Goal: Information Seeking & Learning: Check status

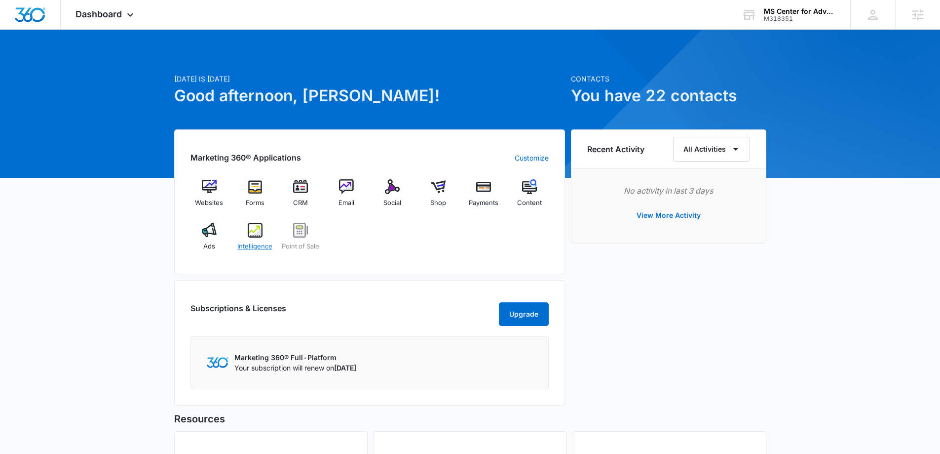
click at [251, 229] on img at bounding box center [255, 230] width 15 height 15
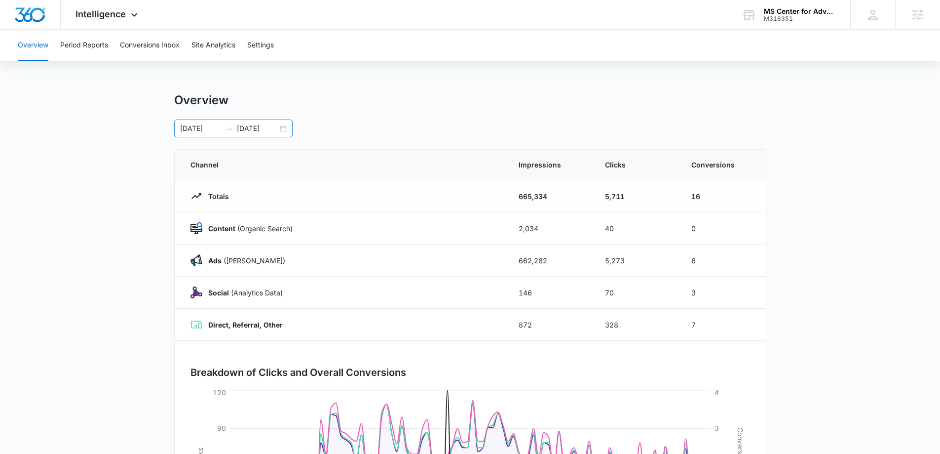
click at [278, 129] on div "[DATE] [DATE]" at bounding box center [233, 128] width 118 height 18
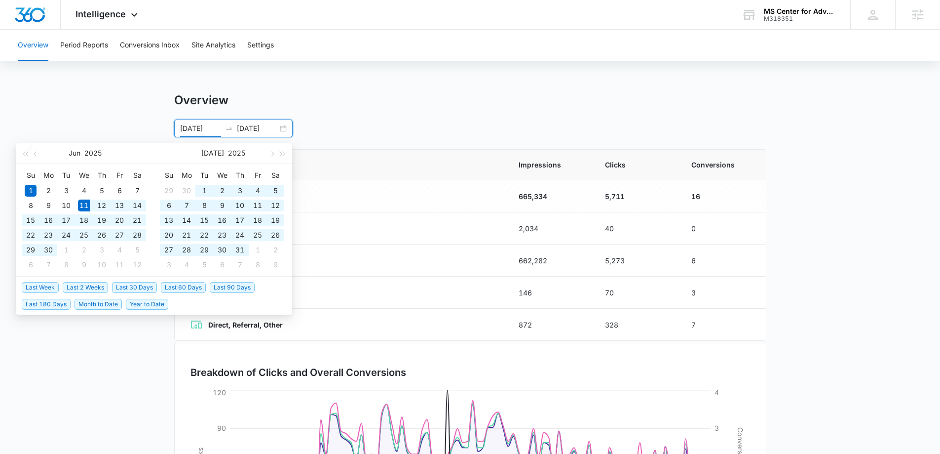
click at [229, 287] on span "Last 90 Days" at bounding box center [232, 287] width 45 height 11
type input "[DATE]"
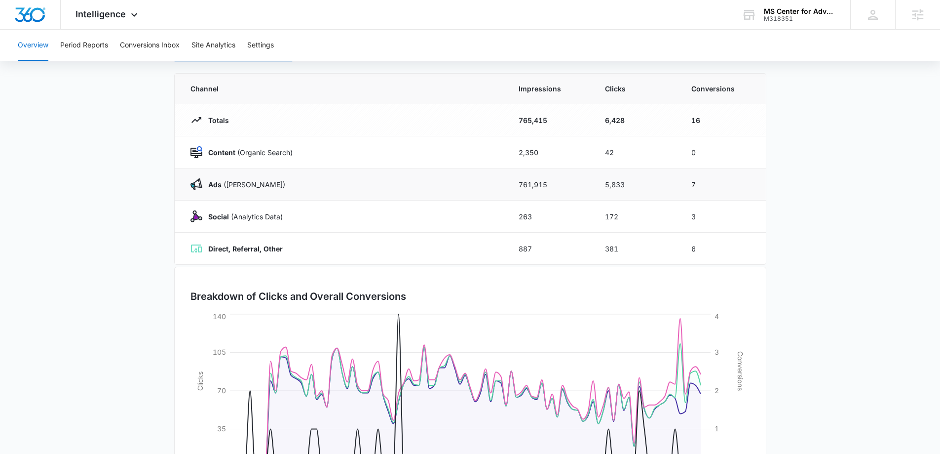
scroll to position [157, 0]
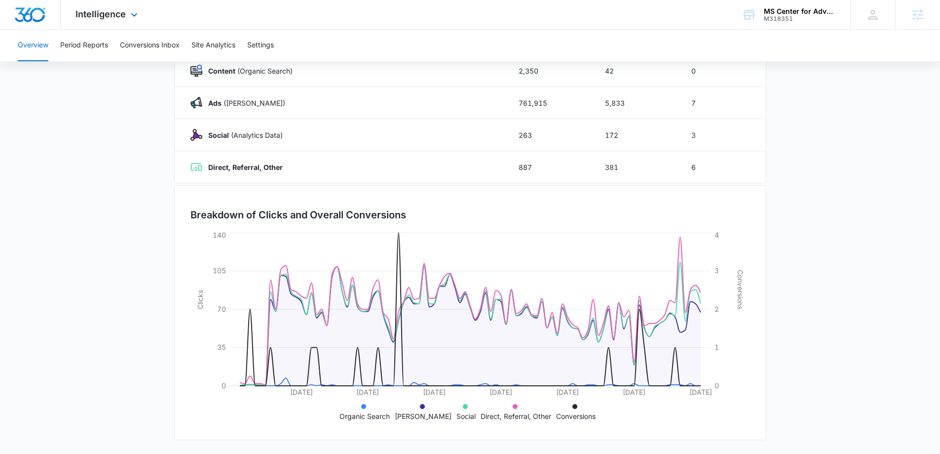
click at [25, 8] on img "Dashboard" at bounding box center [30, 14] width 32 height 15
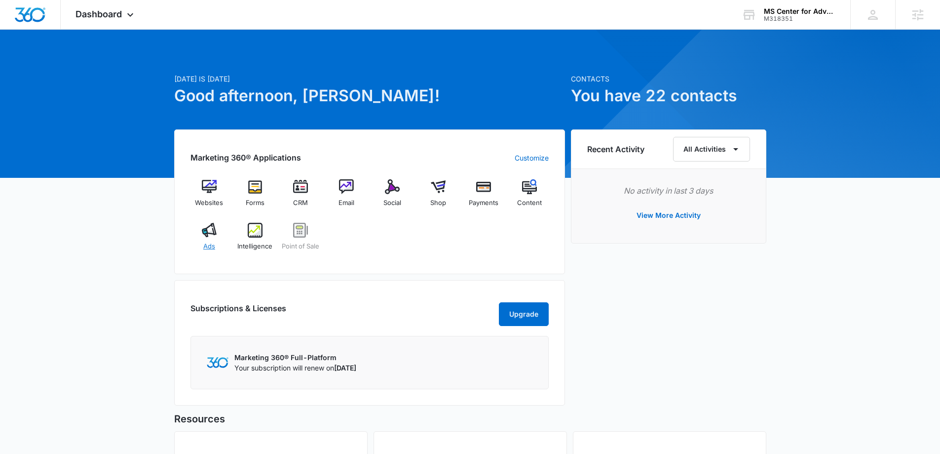
click at [194, 229] on div "Ads" at bounding box center [210, 241] width 38 height 36
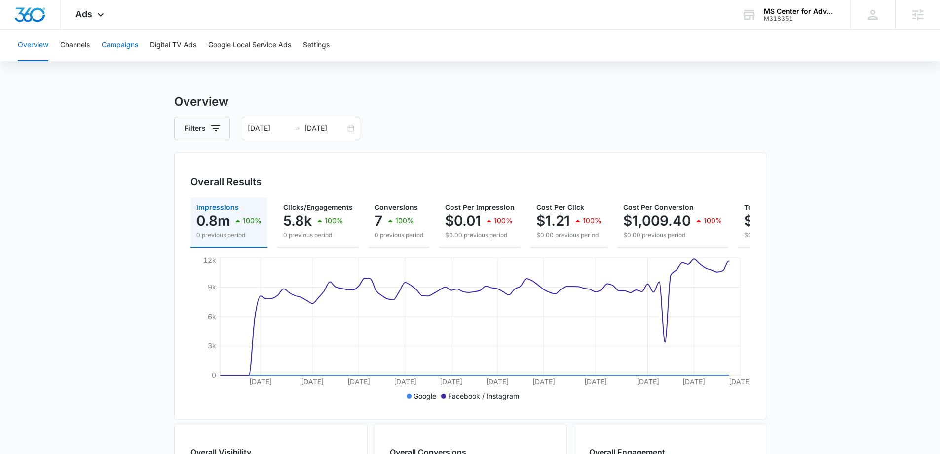
click at [122, 44] on button "Campaigns" at bounding box center [120, 46] width 37 height 32
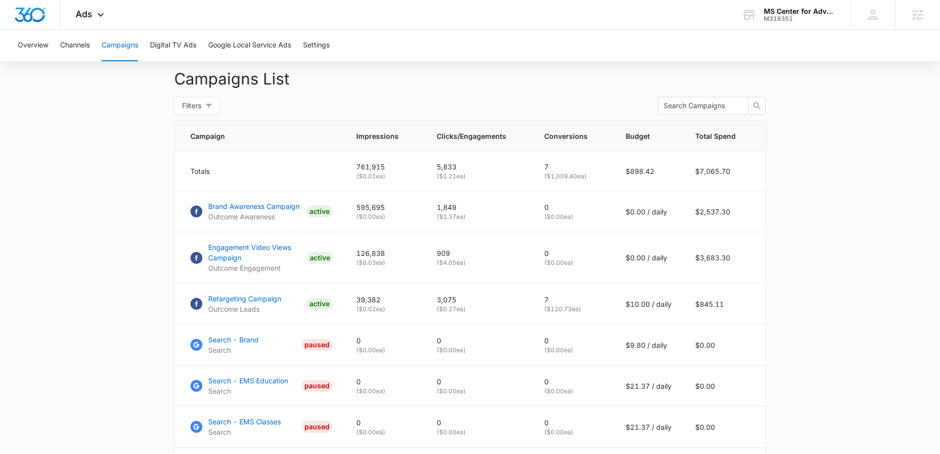
scroll to position [417, 0]
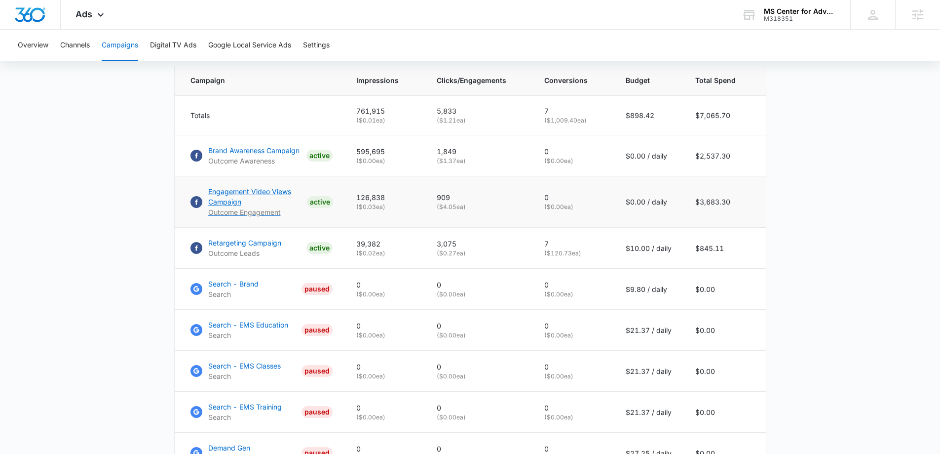
click at [248, 199] on p "Engagement Video Views Campaign" at bounding box center [255, 196] width 95 height 21
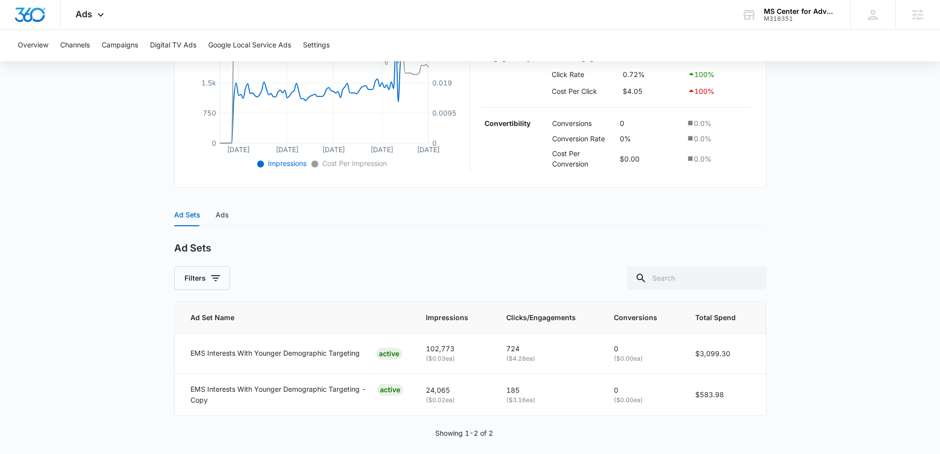
scroll to position [272, 0]
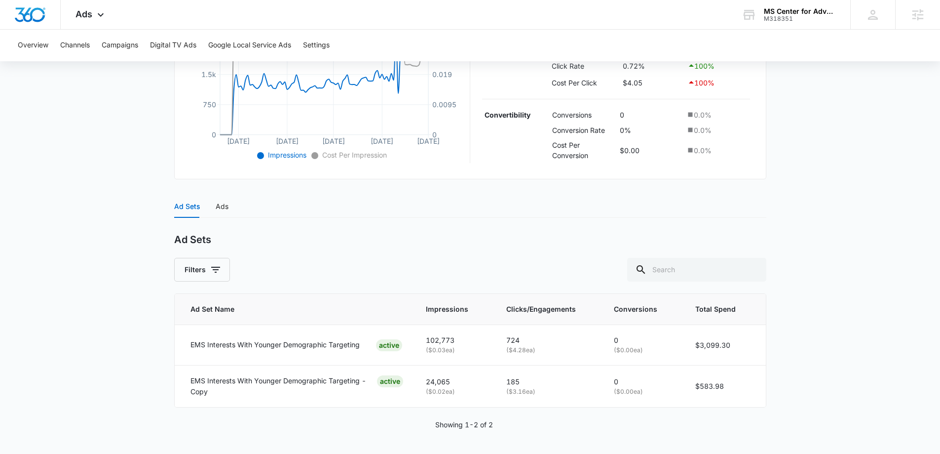
click at [213, 209] on div "Ad Sets Ads" at bounding box center [201, 206] width 54 height 23
click at [220, 207] on div "Ads" at bounding box center [222, 206] width 13 height 11
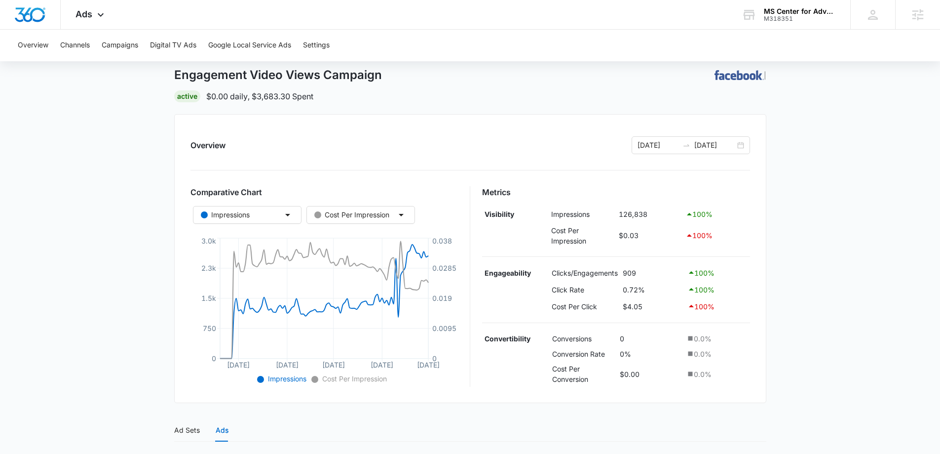
scroll to position [0, 0]
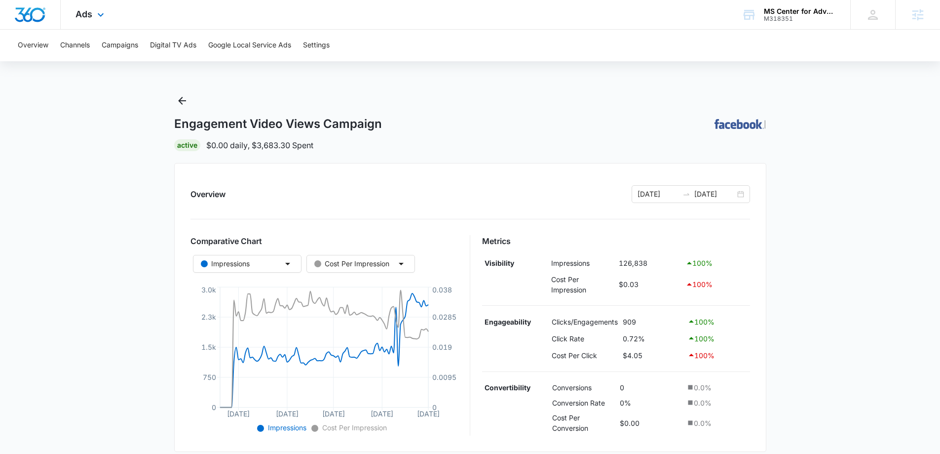
click at [92, 14] on div "Ads Apps Websites Forms CRM Email Social Shop Payments POS Content Ads Intellig…" at bounding box center [91, 14] width 61 height 29
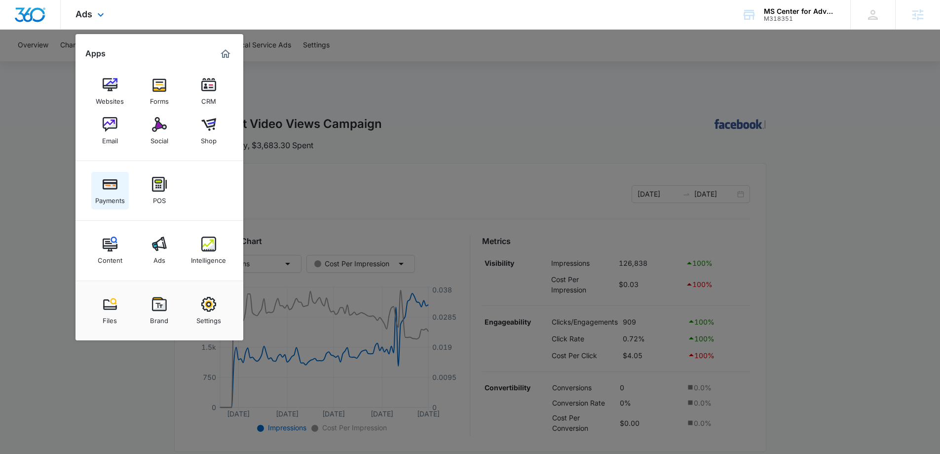
click at [111, 205] on link "Payments" at bounding box center [110, 191] width 38 height 38
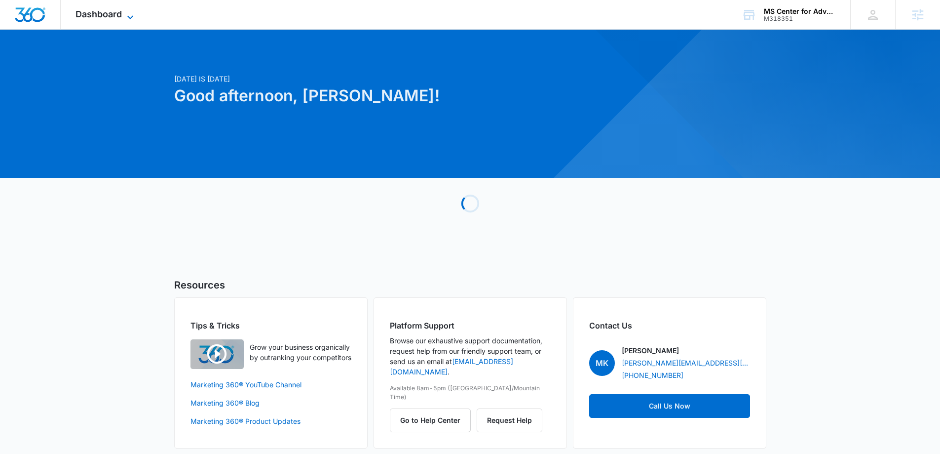
click at [108, 9] on span "Dashboard" at bounding box center [99, 14] width 46 height 10
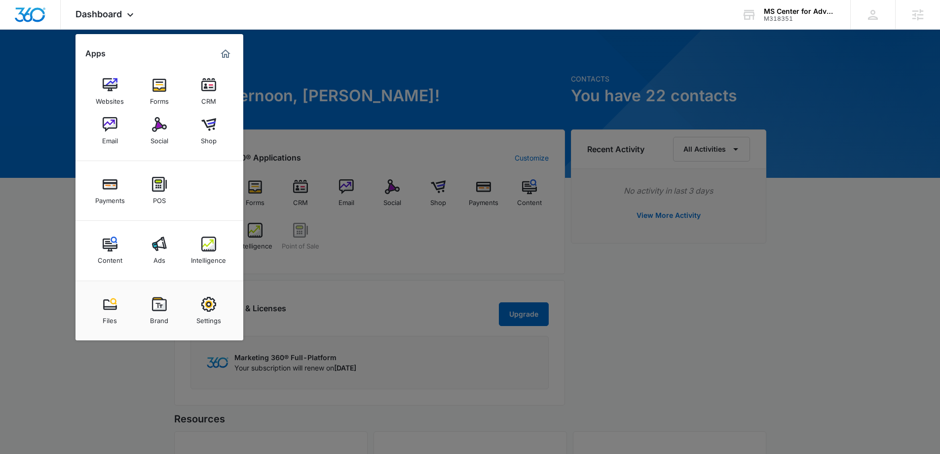
click at [407, 267] on div at bounding box center [470, 227] width 940 height 454
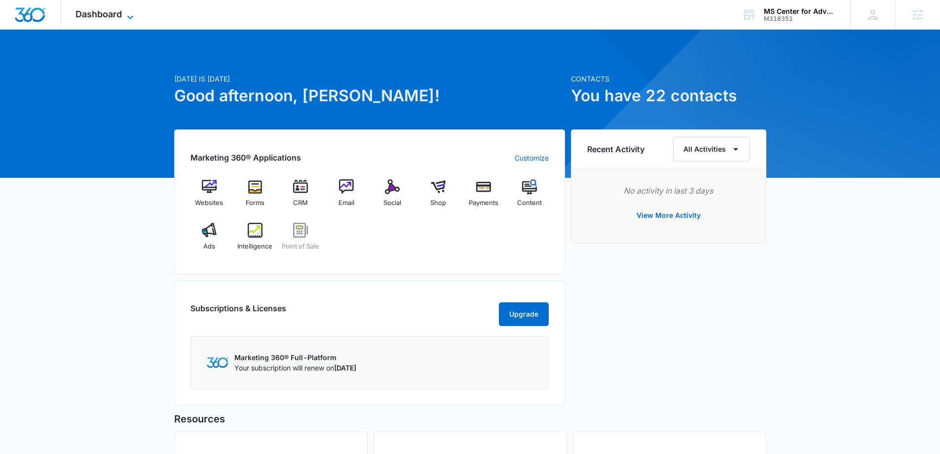
click at [121, 19] on div "Dashboard Apps Websites Forms CRM Email Social Shop Payments POS Content Ads In…" at bounding box center [106, 14] width 90 height 29
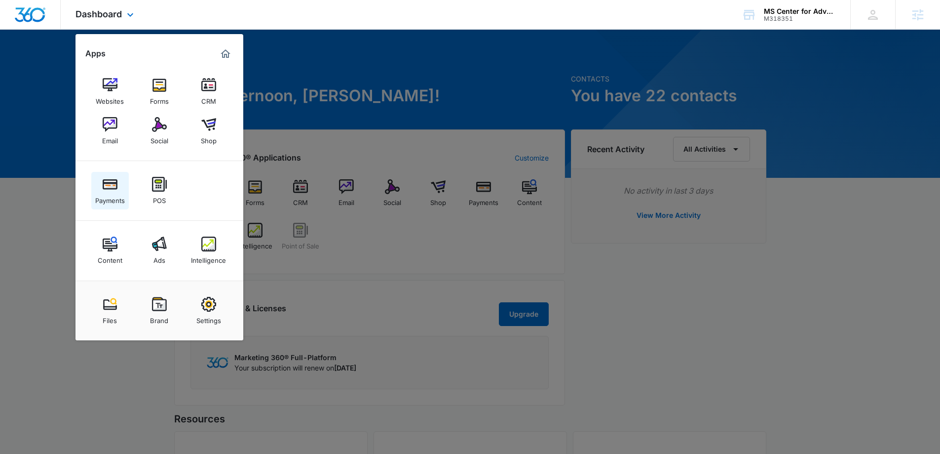
click at [105, 180] on img at bounding box center [110, 184] width 15 height 15
